Goal: Task Accomplishment & Management: Manage account settings

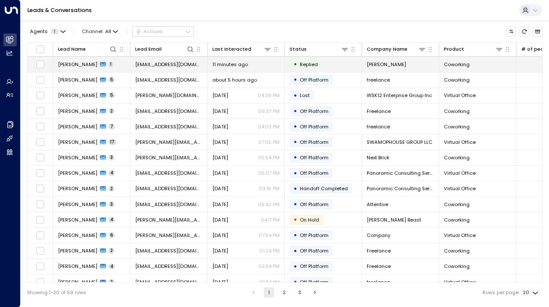
click at [339, 67] on td "• Replied" at bounding box center [323, 64] width 77 height 15
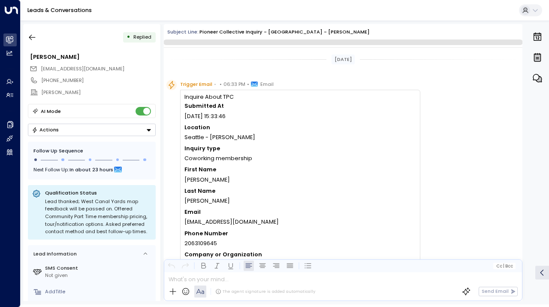
scroll to position [407, 0]
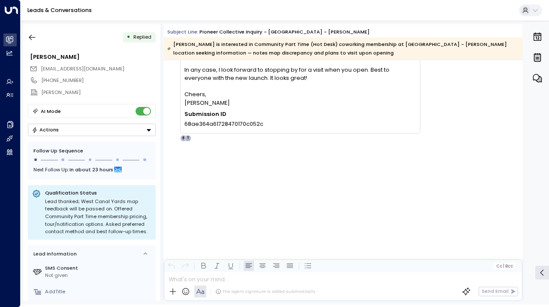
click at [81, 128] on button "Actions" at bounding box center [92, 130] width 128 height 12
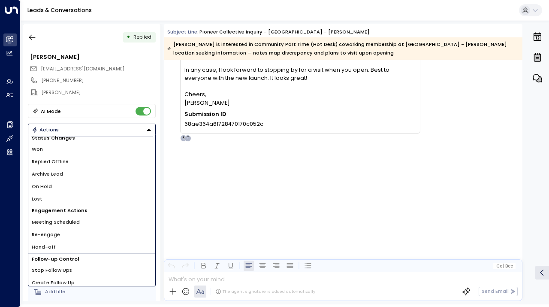
scroll to position [9, 0]
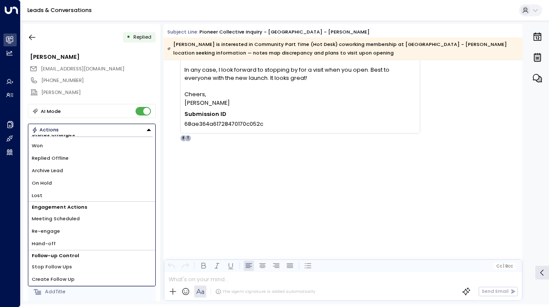
click at [55, 185] on li "On Hold" at bounding box center [91, 183] width 127 height 12
